Goal: Information Seeking & Learning: Find specific page/section

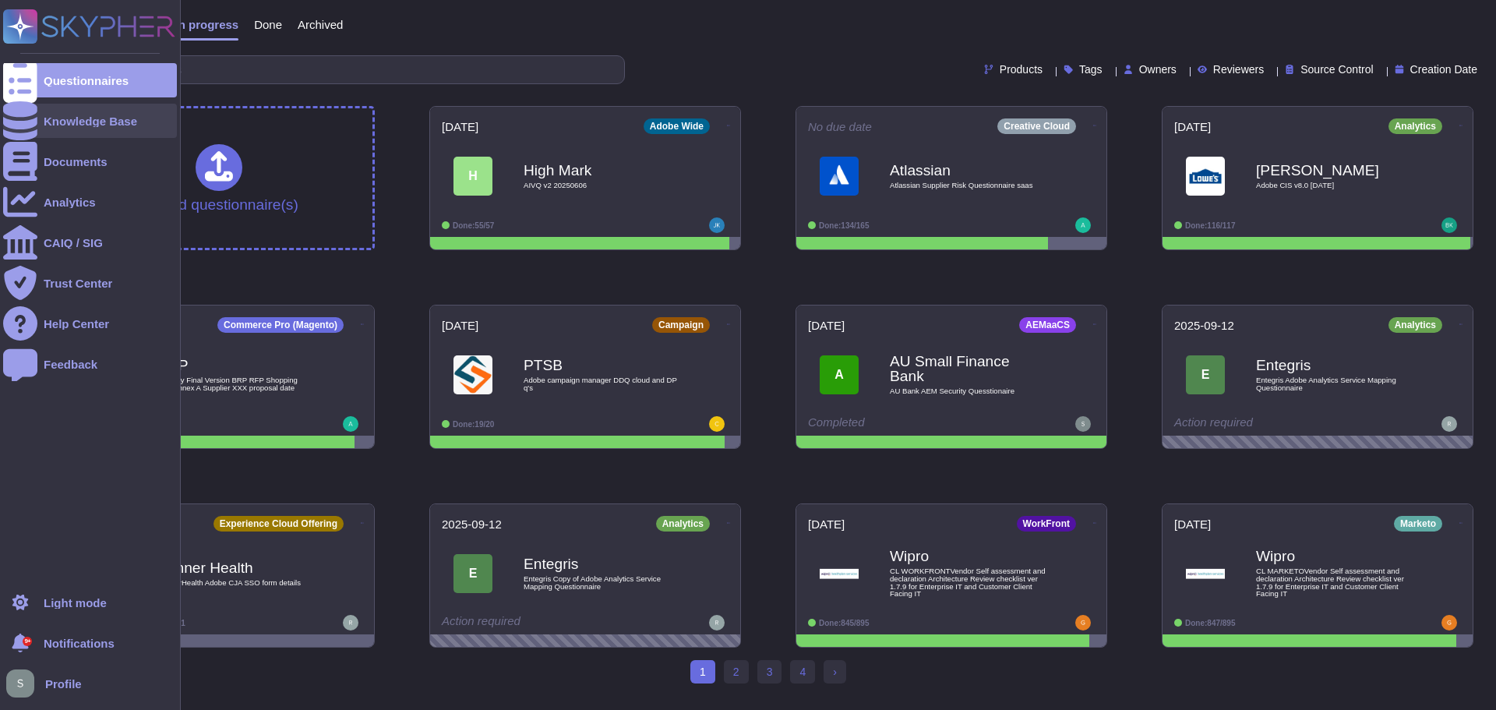
click at [19, 117] on icon at bounding box center [20, 120] width 34 height 39
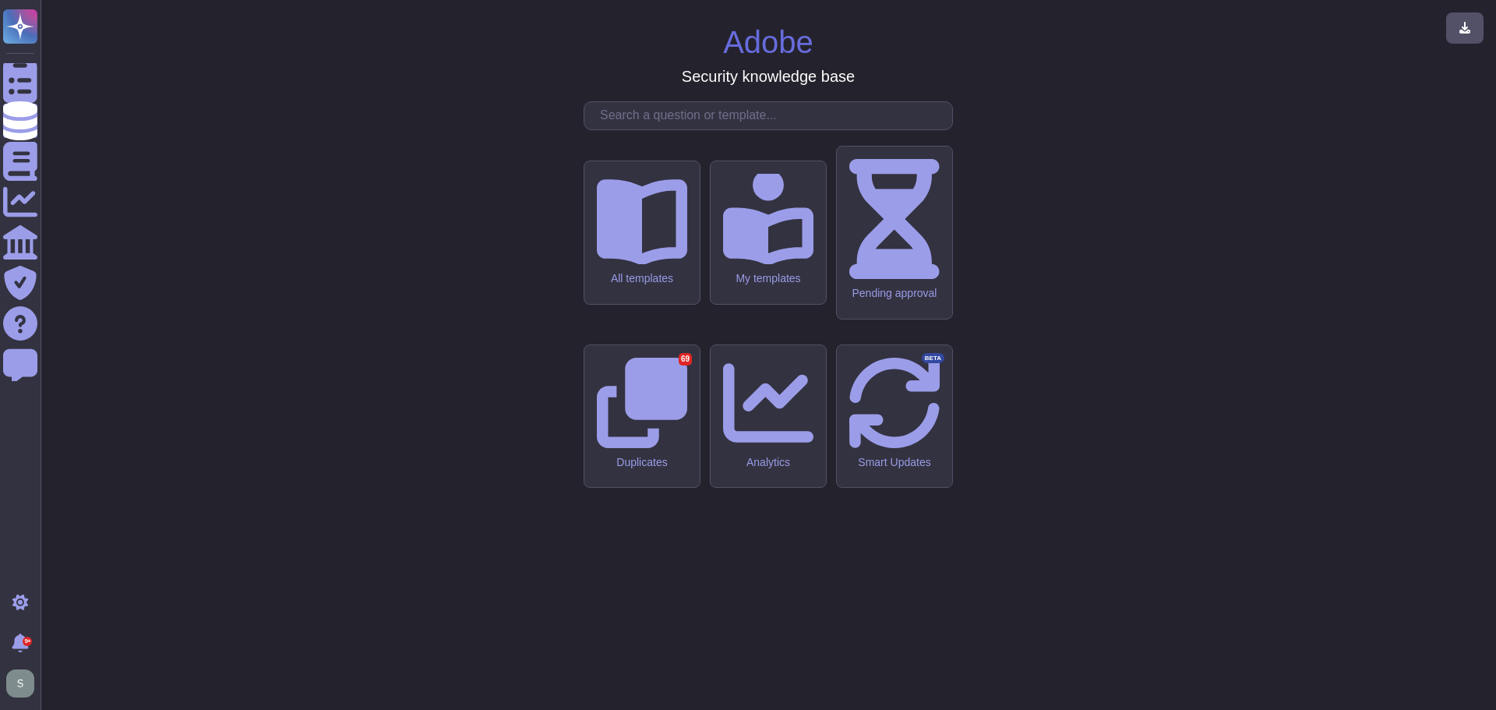
click at [670, 129] on input "text" at bounding box center [772, 115] width 360 height 27
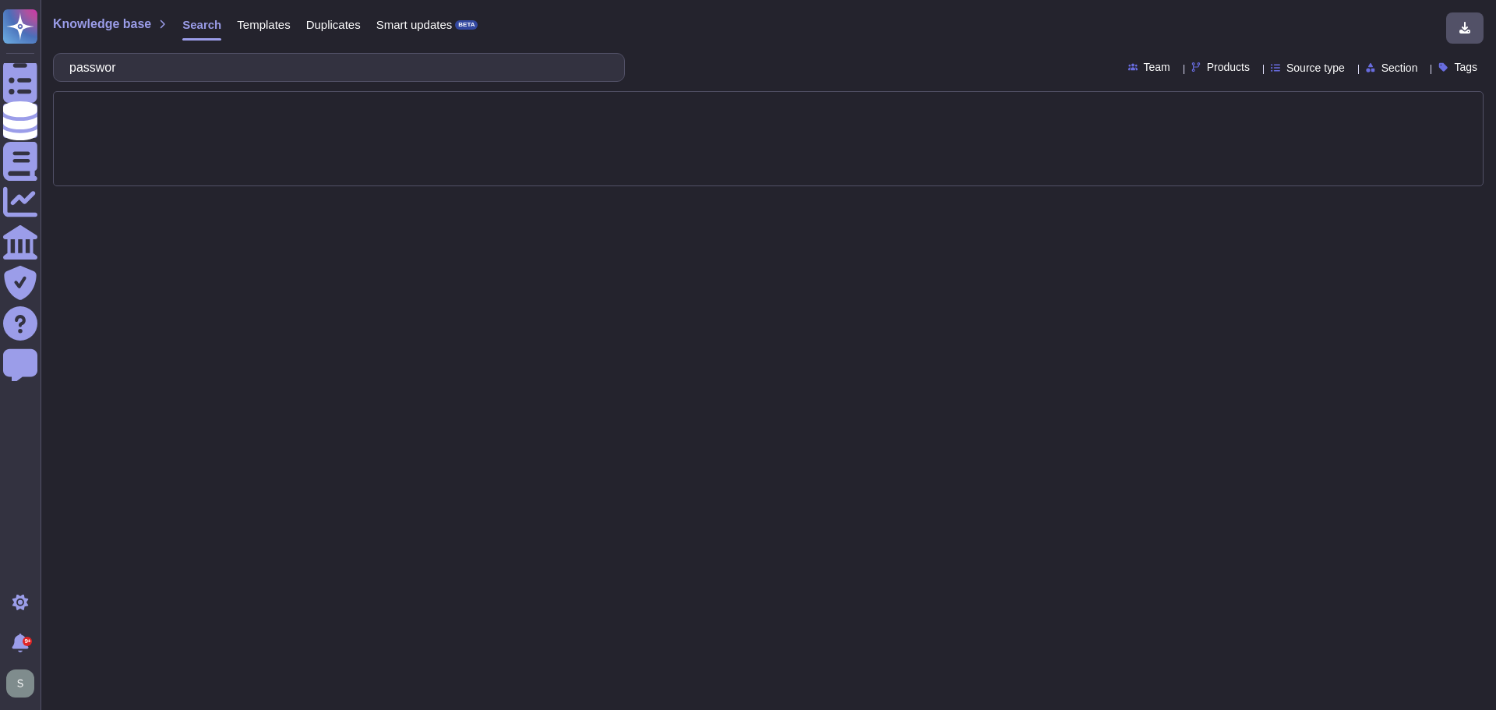
type input "password"
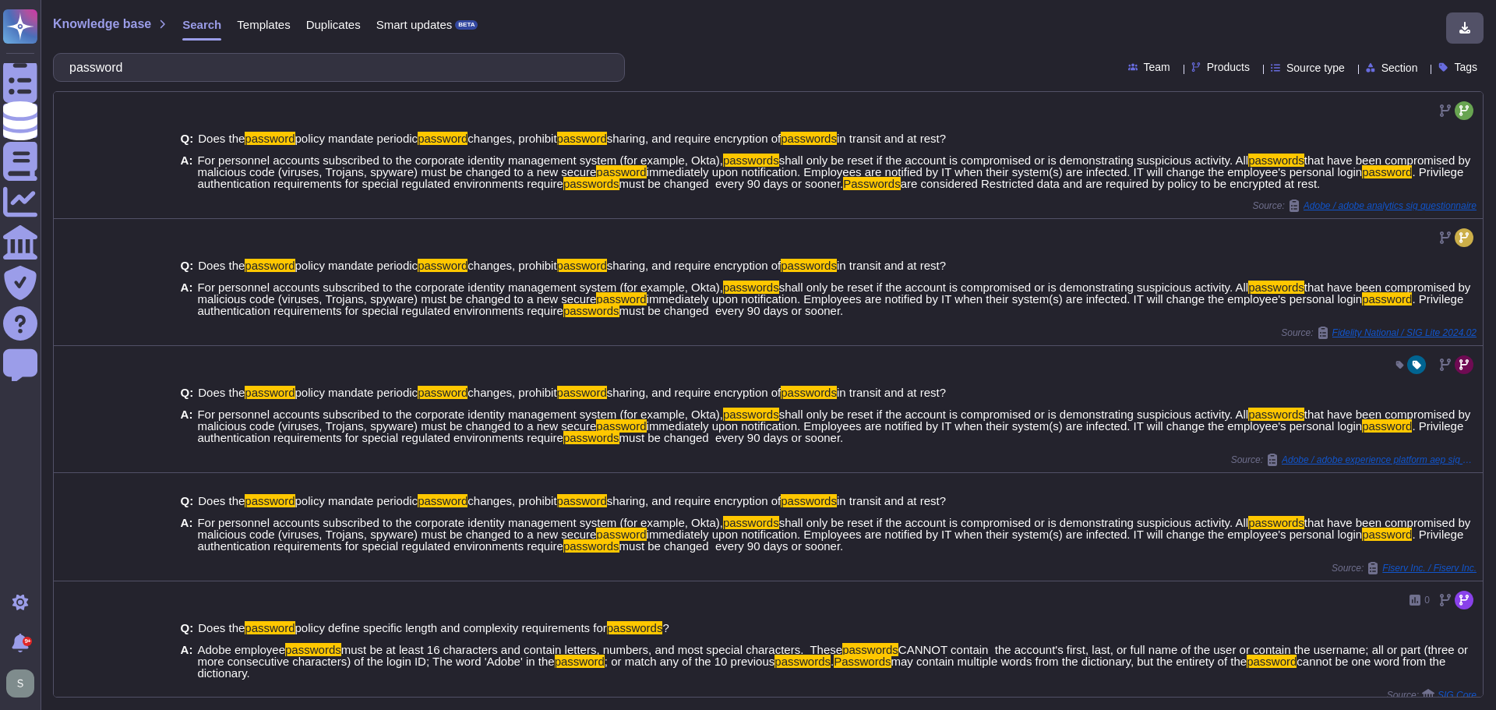
click at [1256, 69] on icon at bounding box center [1256, 69] width 0 height 0
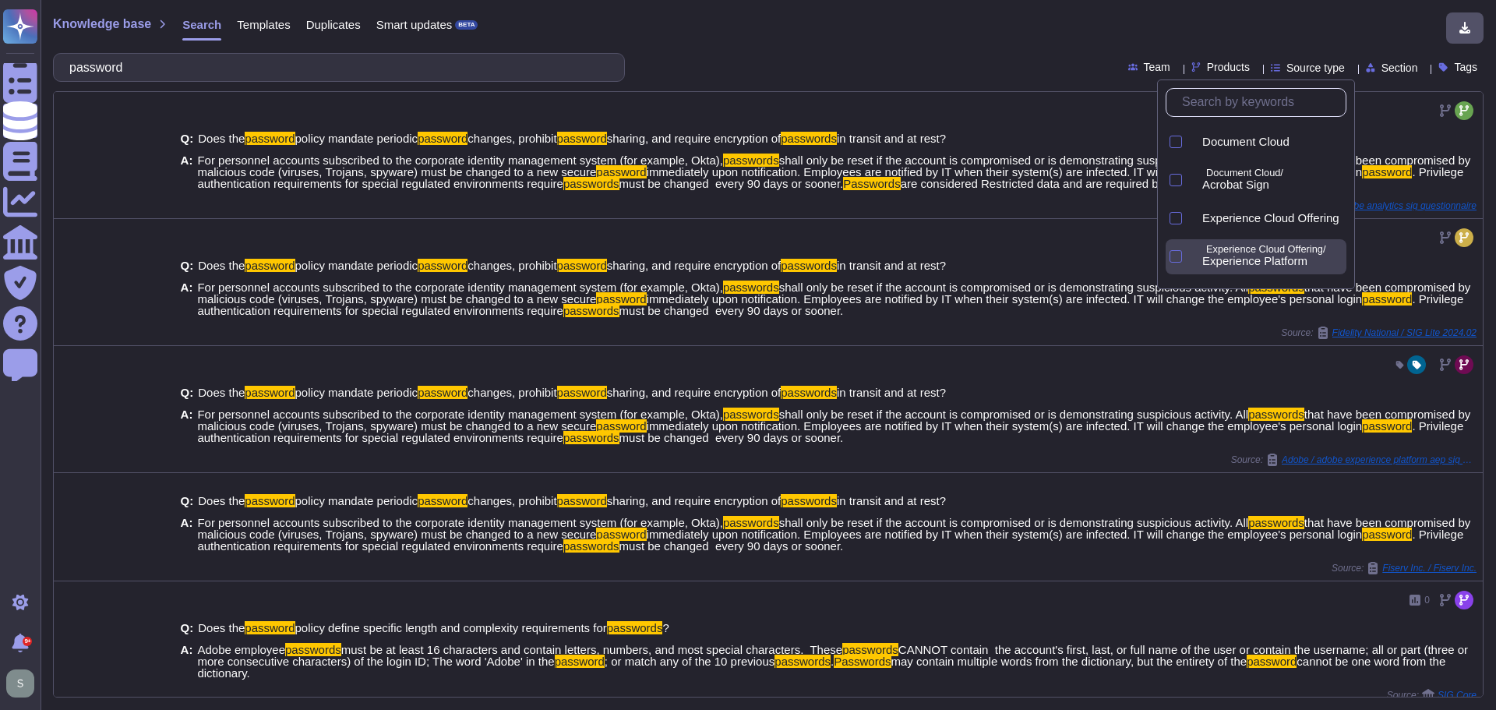
click at [1257, 262] on span "Experience Platform" at bounding box center [1254, 261] width 105 height 14
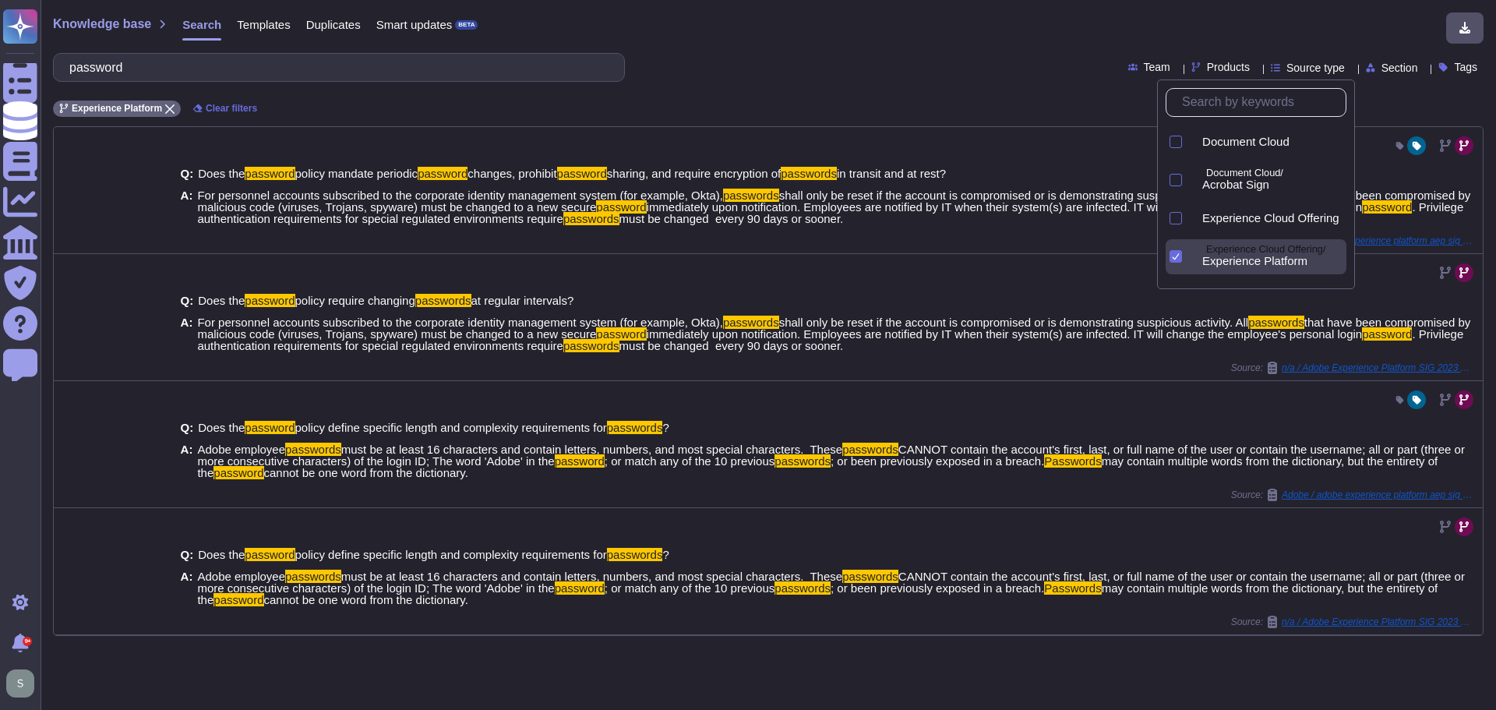
click at [929, 57] on div "password Team Products Source type Section Tags" at bounding box center [768, 67] width 1430 height 29
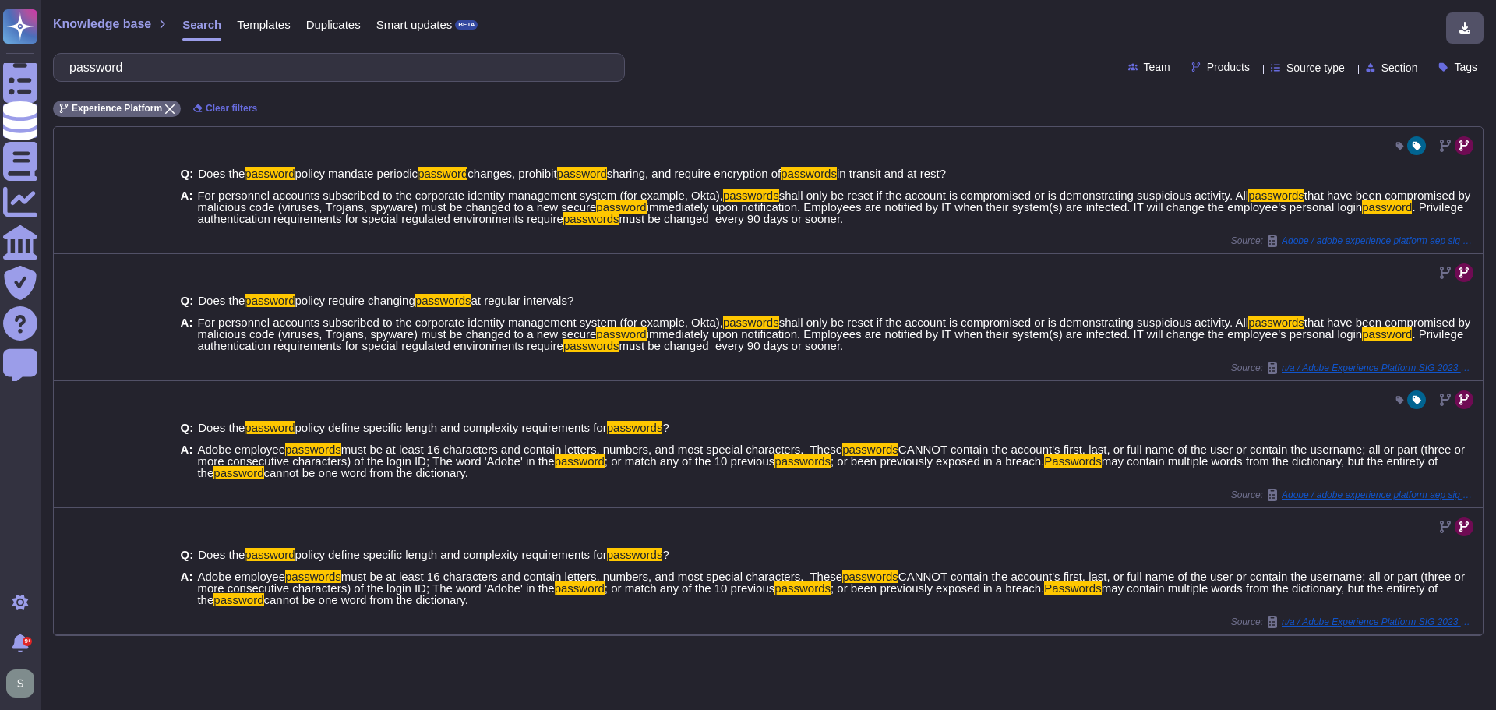
click at [1207, 64] on span "Products" at bounding box center [1228, 67] width 43 height 11
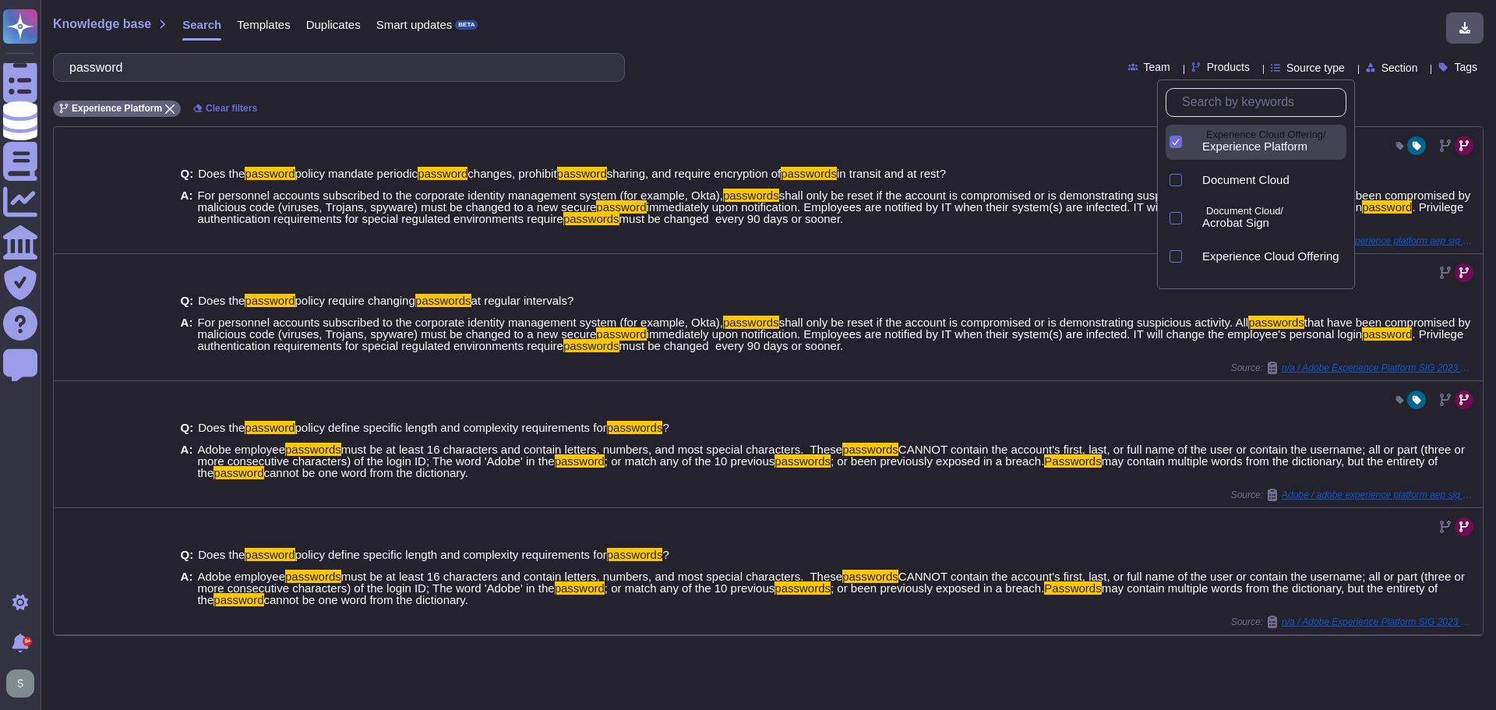
click at [1207, 64] on span "Products" at bounding box center [1228, 67] width 43 height 11
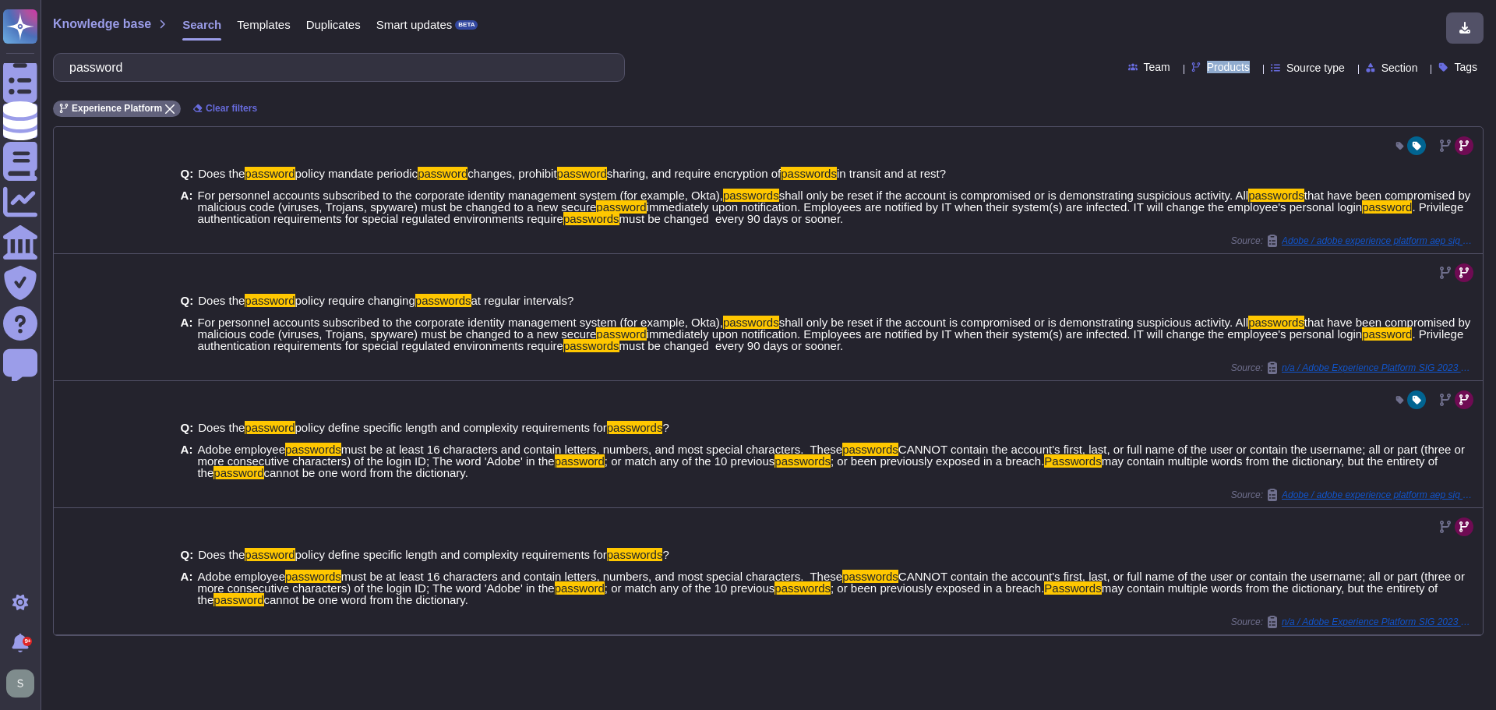
click at [1213, 64] on span "Products" at bounding box center [1228, 67] width 43 height 11
click at [1256, 69] on icon at bounding box center [1256, 69] width 0 height 0
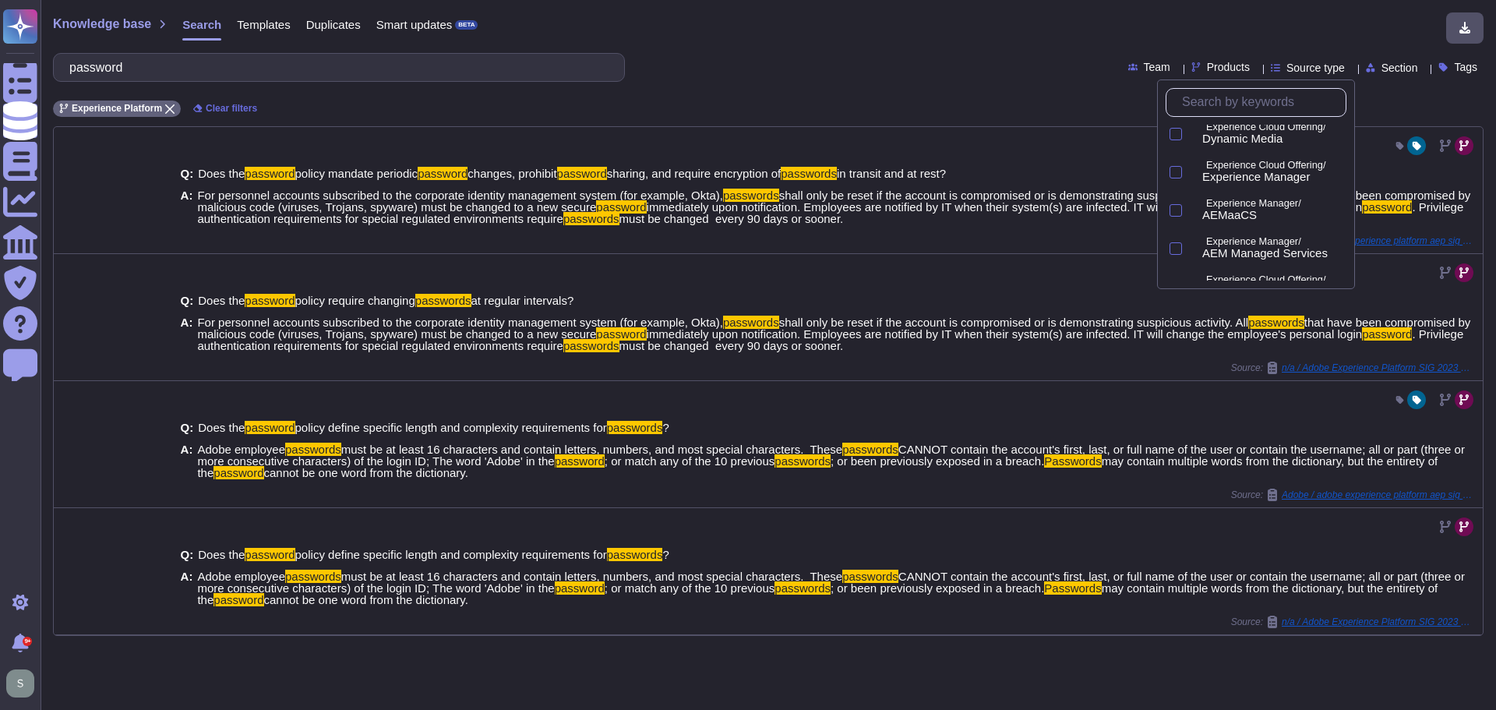
scroll to position [467, 0]
click at [957, 83] on div "Knowledge base Search Templates Duplicates Smart updates BETA password Team Pro…" at bounding box center [768, 355] width 1455 height 710
